Goal: Obtain resource: Download file/media

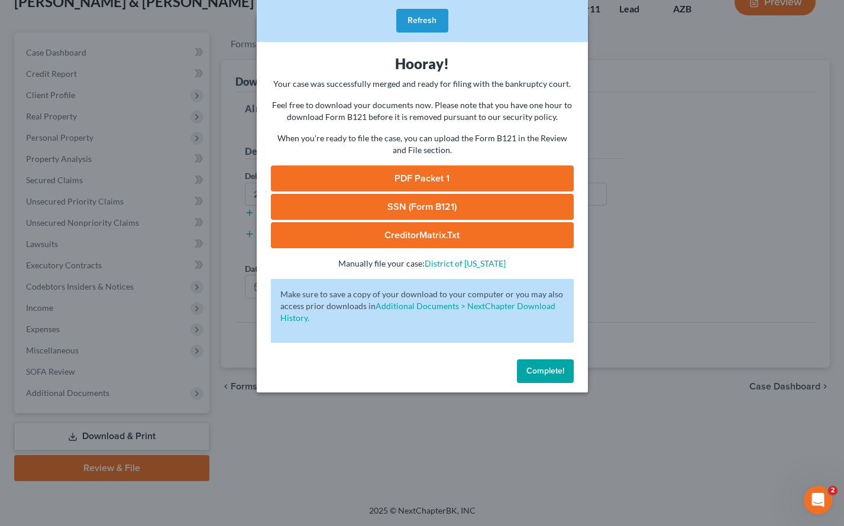
click at [410, 237] on link "CreditorMatrix.txt" at bounding box center [422, 235] width 303 height 26
click at [556, 370] on span "Complete!" at bounding box center [545, 371] width 38 height 10
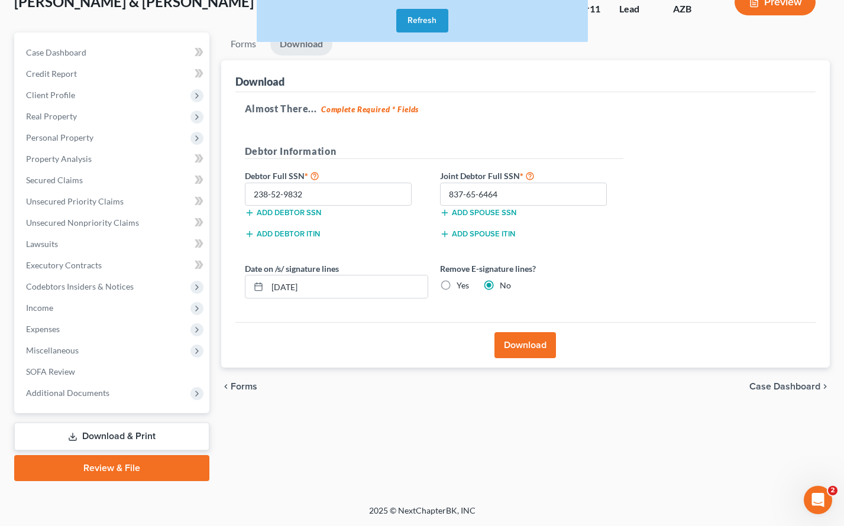
click at [407, 21] on button "Refresh" at bounding box center [422, 21] width 52 height 24
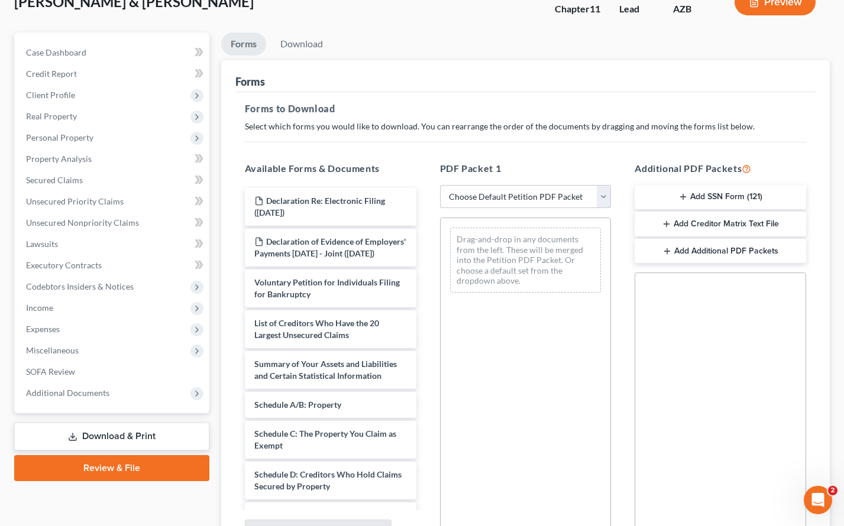
select select "0"
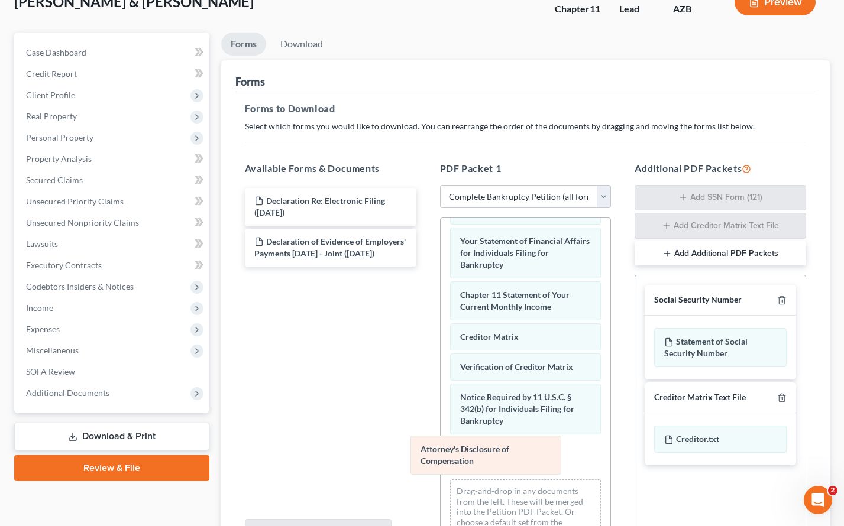
scroll to position [426, 0]
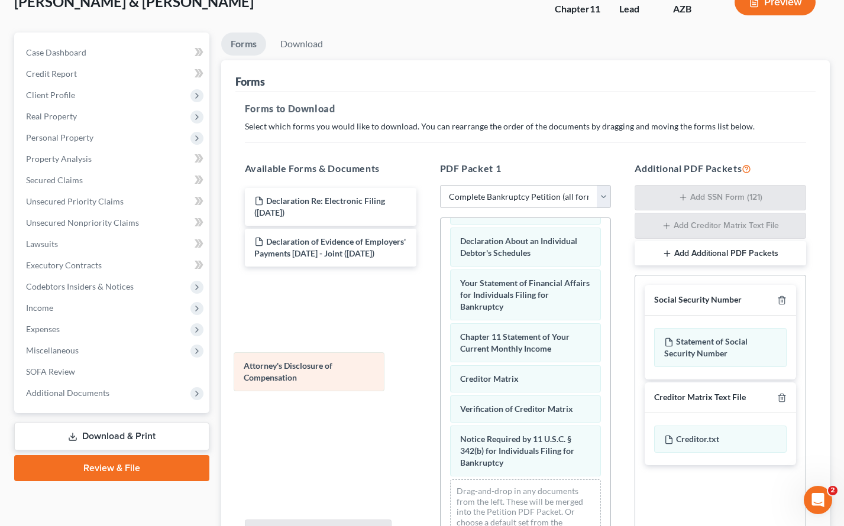
drag, startPoint x: 484, startPoint y: 455, endPoint x: 264, endPoint y: 366, distance: 238.0
click at [441, 366] on div "Attorney's Disclosure of Compensation Voluntary Petition for Individuals Filing…" at bounding box center [526, 173] width 170 height 762
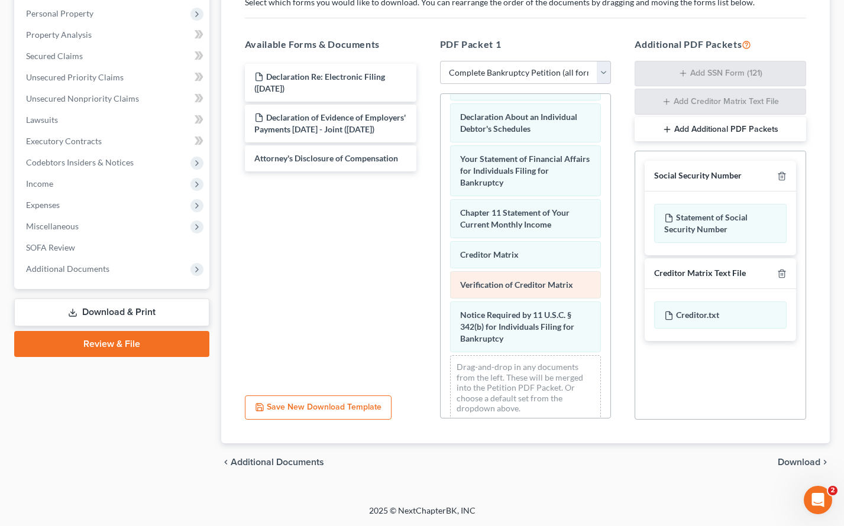
scroll to position [205, 0]
click at [790, 462] on span "Download" at bounding box center [799, 462] width 43 height 9
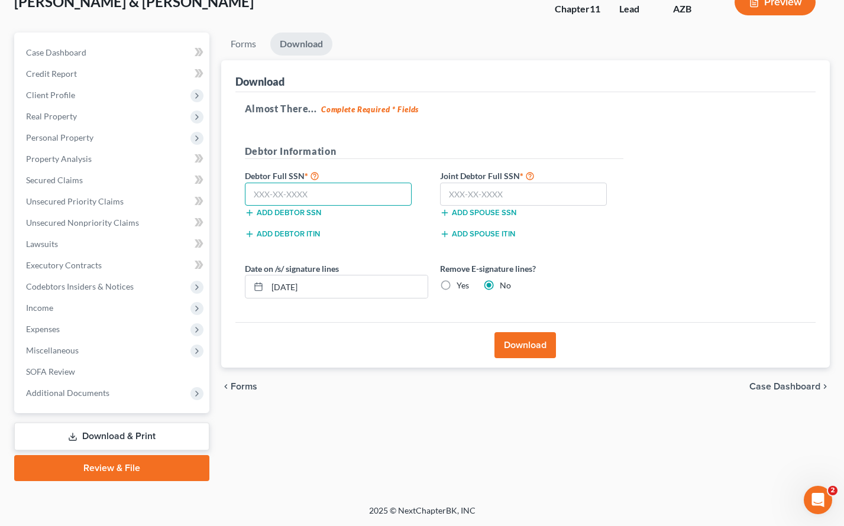
click at [394, 187] on input "text" at bounding box center [328, 195] width 167 height 24
type input "873-72-3249"
click at [535, 186] on input "text" at bounding box center [523, 195] width 167 height 24
type input "293-57-7676"
click at [528, 348] on button "Download" at bounding box center [525, 345] width 62 height 26
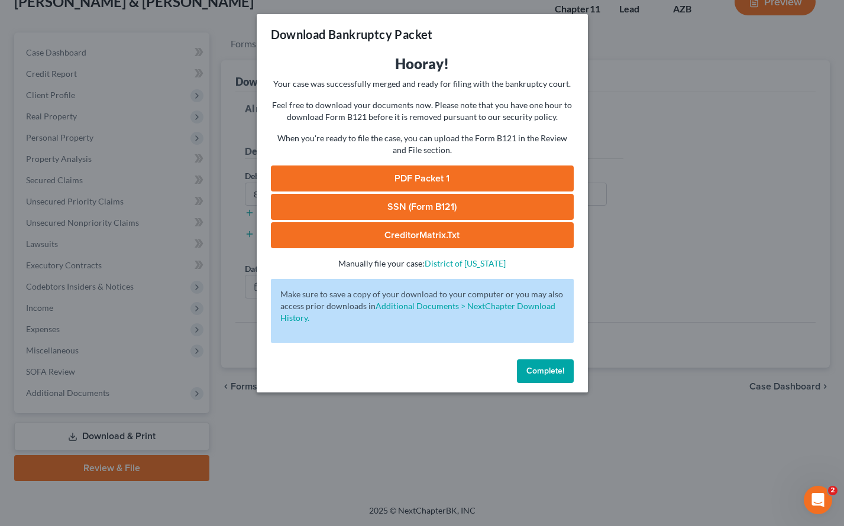
click at [420, 175] on link "PDF Packet 1" at bounding box center [422, 179] width 303 height 26
click at [535, 376] on button "Complete!" at bounding box center [545, 372] width 57 height 24
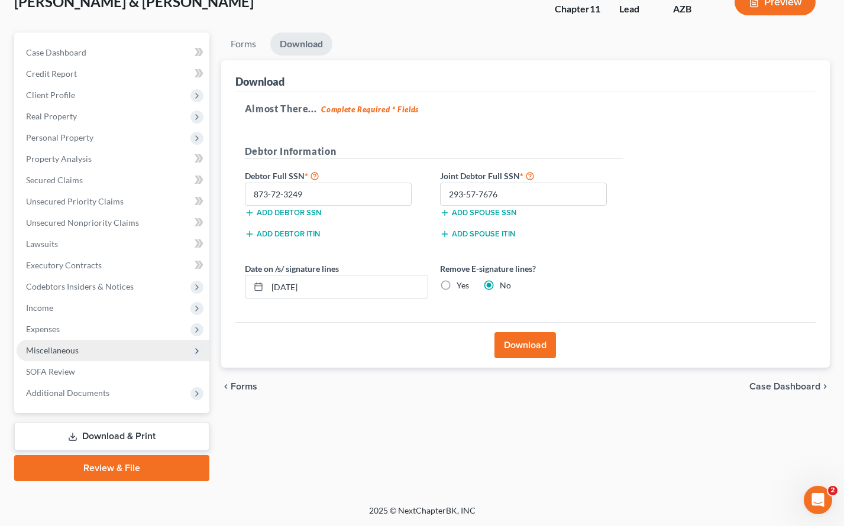
click at [61, 355] on span "Miscellaneous" at bounding box center [52, 350] width 53 height 10
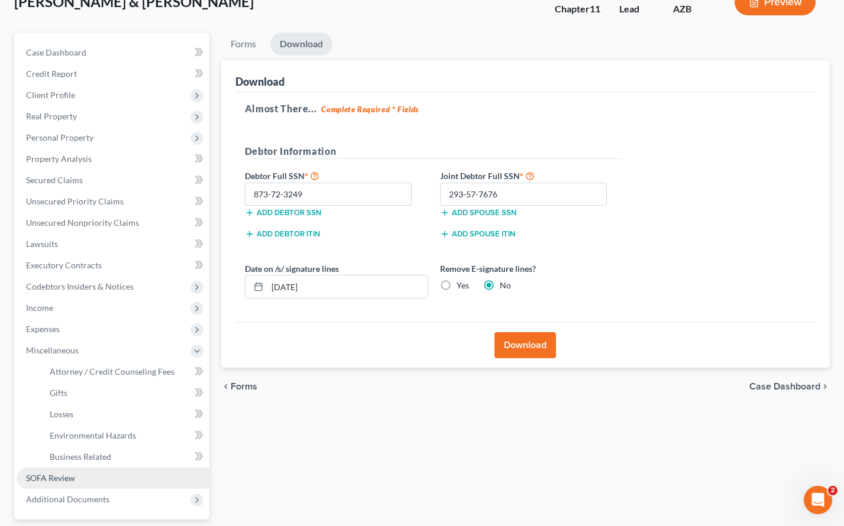
click at [46, 470] on link "SOFA Review" at bounding box center [113, 478] width 193 height 21
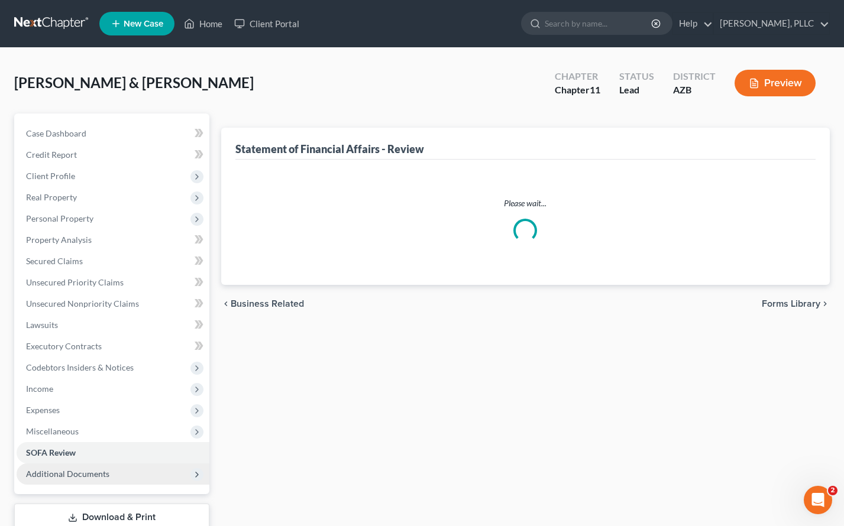
click at [48, 470] on span "Additional Documents" at bounding box center [67, 474] width 83 height 10
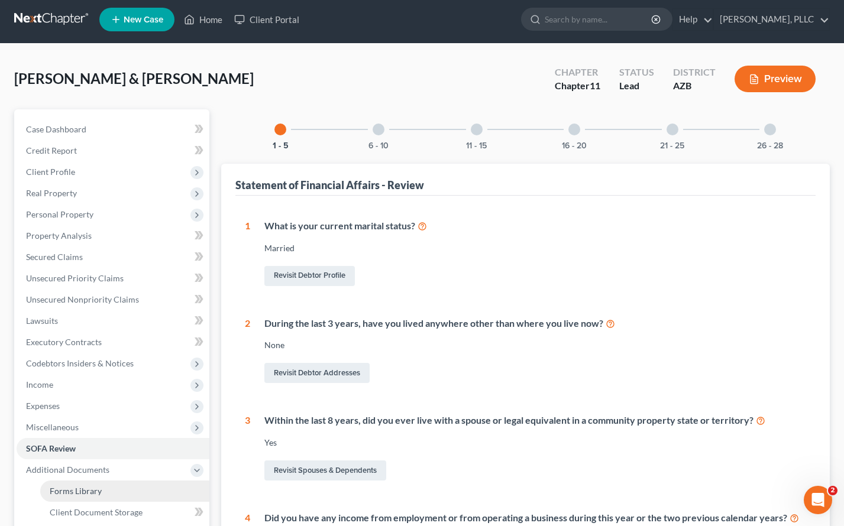
scroll to position [5, 0]
click at [57, 490] on span "Forms Library" at bounding box center [76, 491] width 52 height 10
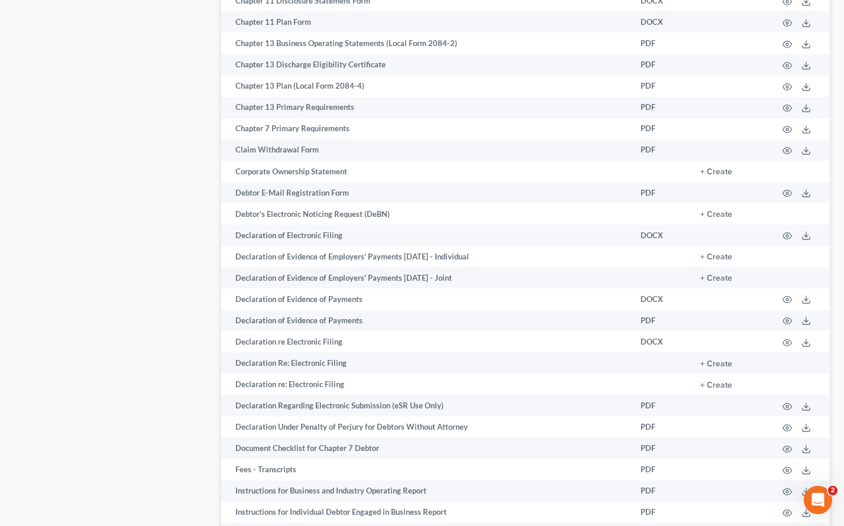
scroll to position [682, 0]
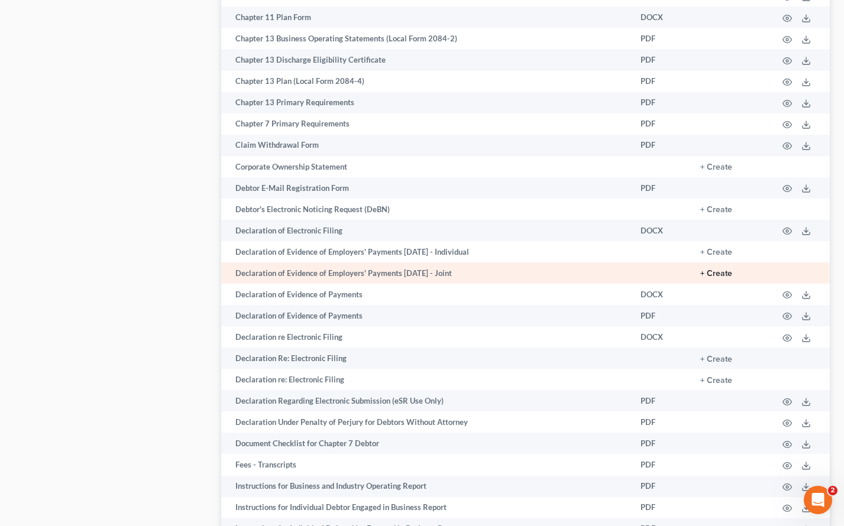
click at [720, 271] on button "+ Create" at bounding box center [716, 274] width 32 height 8
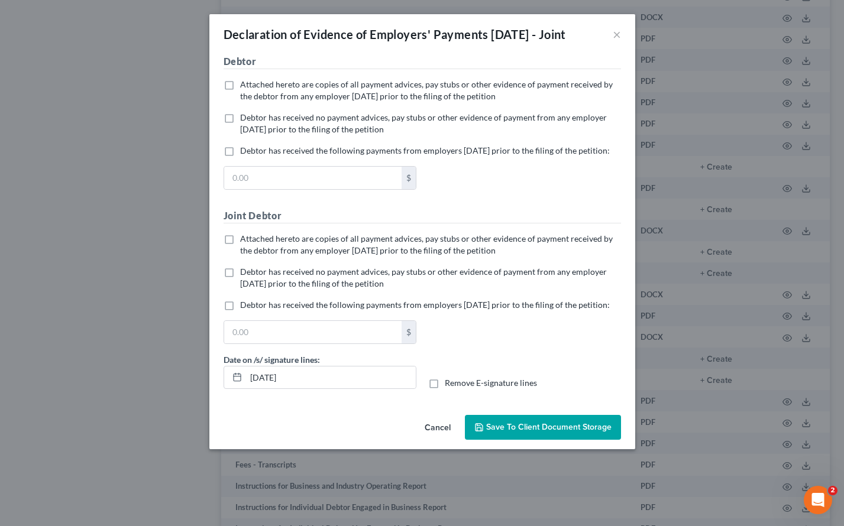
click at [240, 134] on label "Debtor has received no payment advices, pay stubs or other evidence of payment …" at bounding box center [430, 124] width 381 height 24
click at [245, 119] on input "Debtor has received no payment advices, pay stubs or other evidence of payment …" at bounding box center [249, 116] width 8 height 8
checkbox input "true"
click at [240, 290] on label "Debtor has received no payment advices, pay stubs or other evidence of payment …" at bounding box center [430, 278] width 381 height 24
click at [245, 274] on input "Debtor has received no payment advices, pay stubs or other evidence of payment …" at bounding box center [249, 270] width 8 height 8
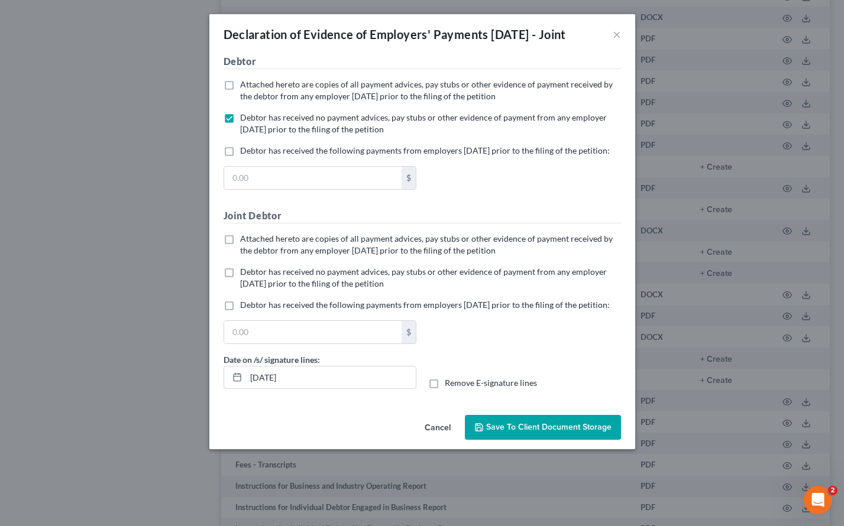
checkbox input "true"
click at [492, 432] on span "Save to Client Document Storage" at bounding box center [548, 427] width 125 height 10
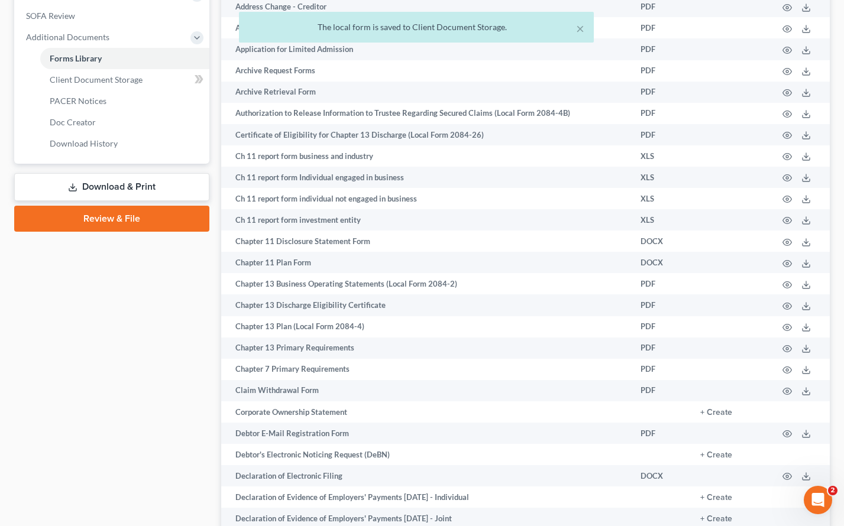
scroll to position [409, 0]
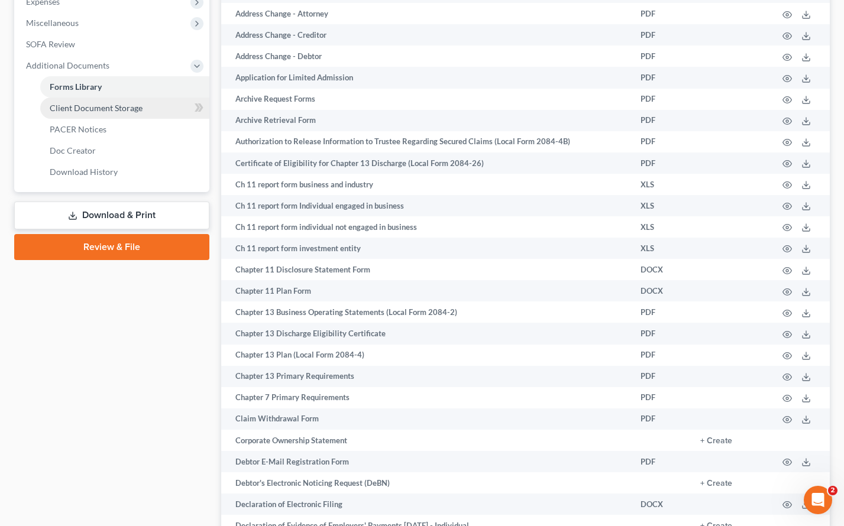
click at [104, 109] on span "Client Document Storage" at bounding box center [96, 108] width 93 height 10
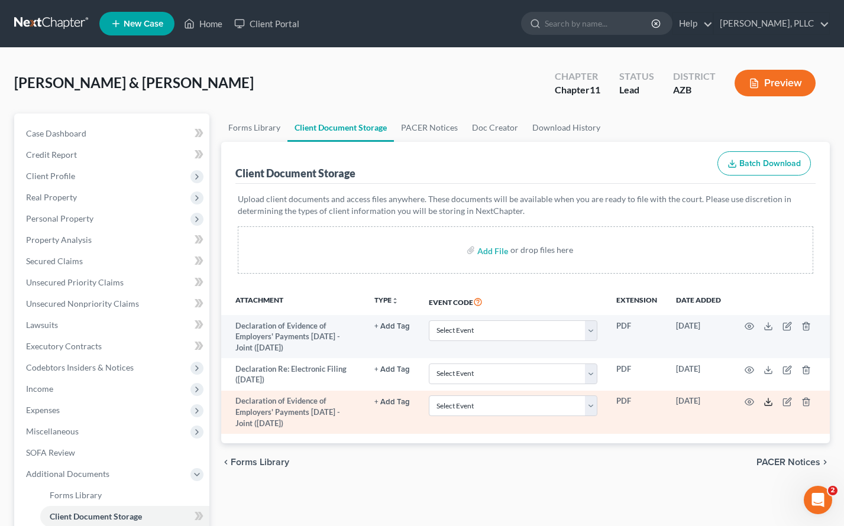
click at [768, 400] on icon at bounding box center [767, 401] width 9 height 9
